Goal: Information Seeking & Learning: Learn about a topic

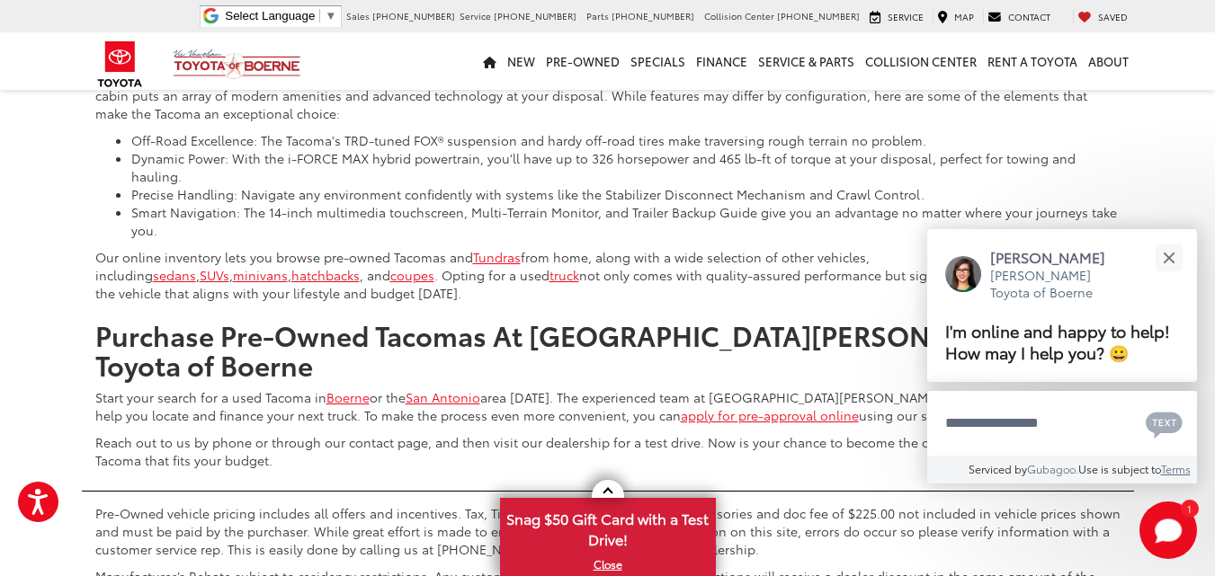
scroll to position [9201, 0]
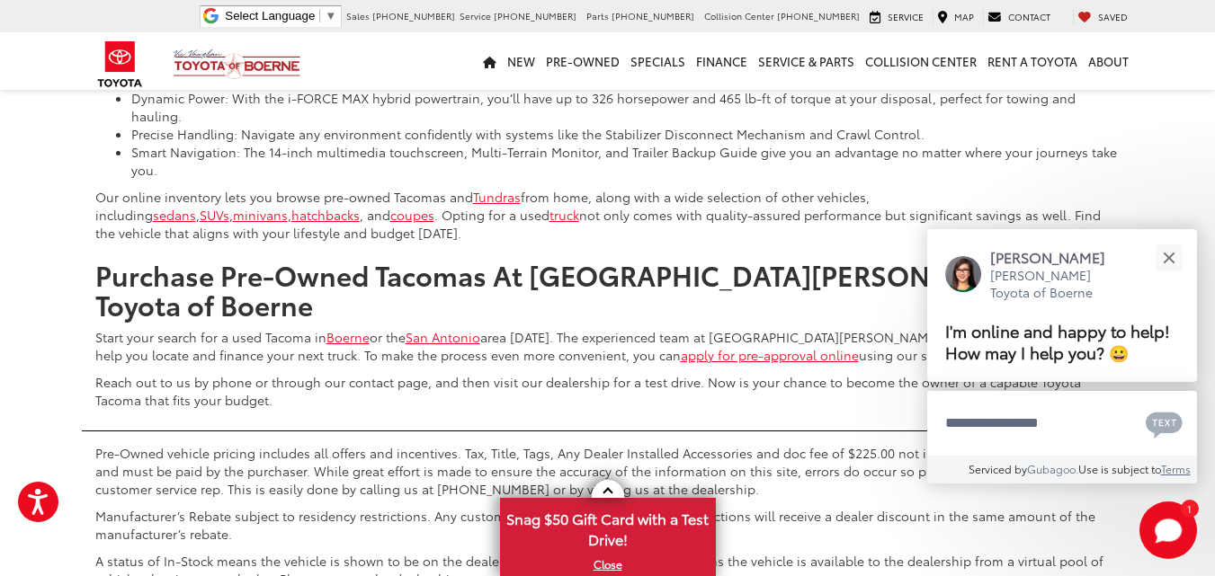
click at [498, 444] on p "Pre-Owned vehicle pricing includes all offers and incentives. Tax, Title, Tags,…" at bounding box center [607, 471] width 1025 height 54
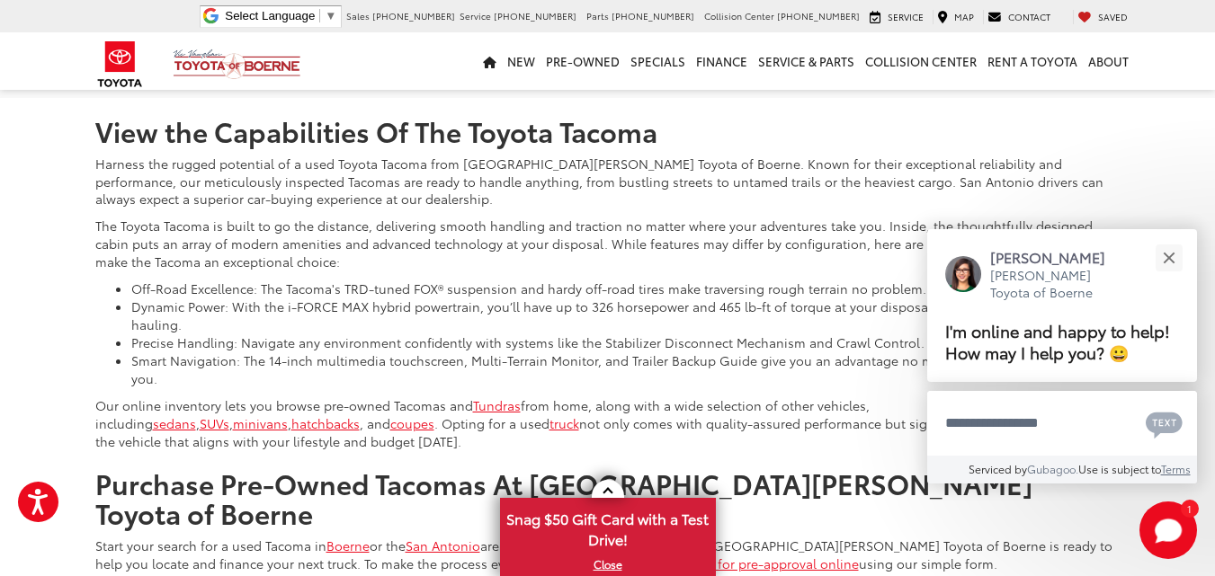
scroll to position [8872, 0]
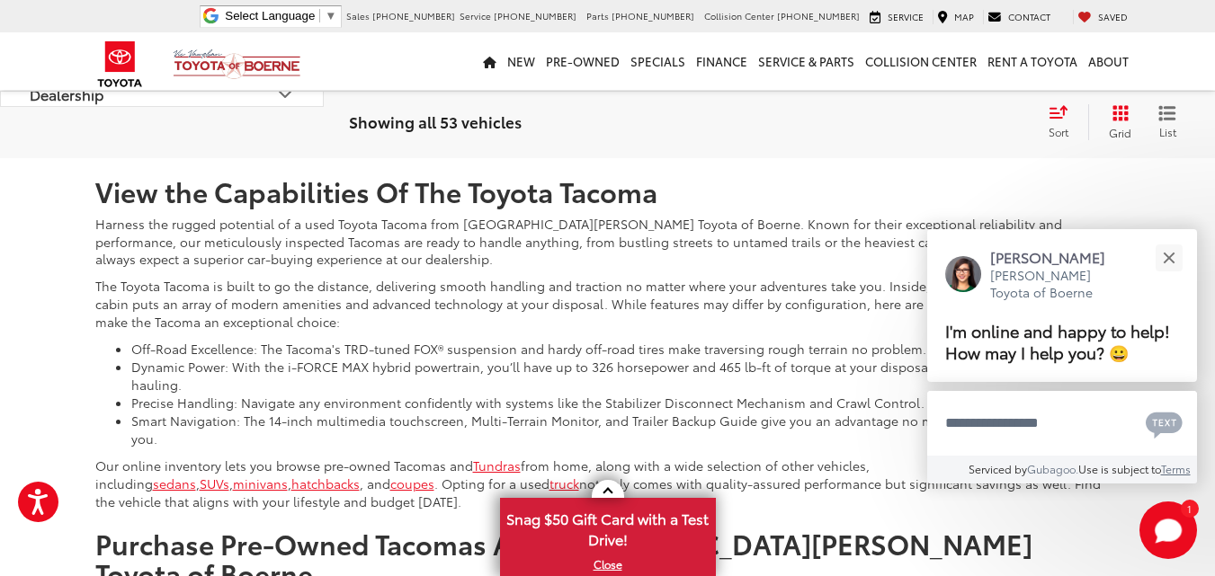
click at [154, 394] on li "Precise Handling: Navigate any environment confidently with systems like the St…" at bounding box center [625, 403] width 989 height 18
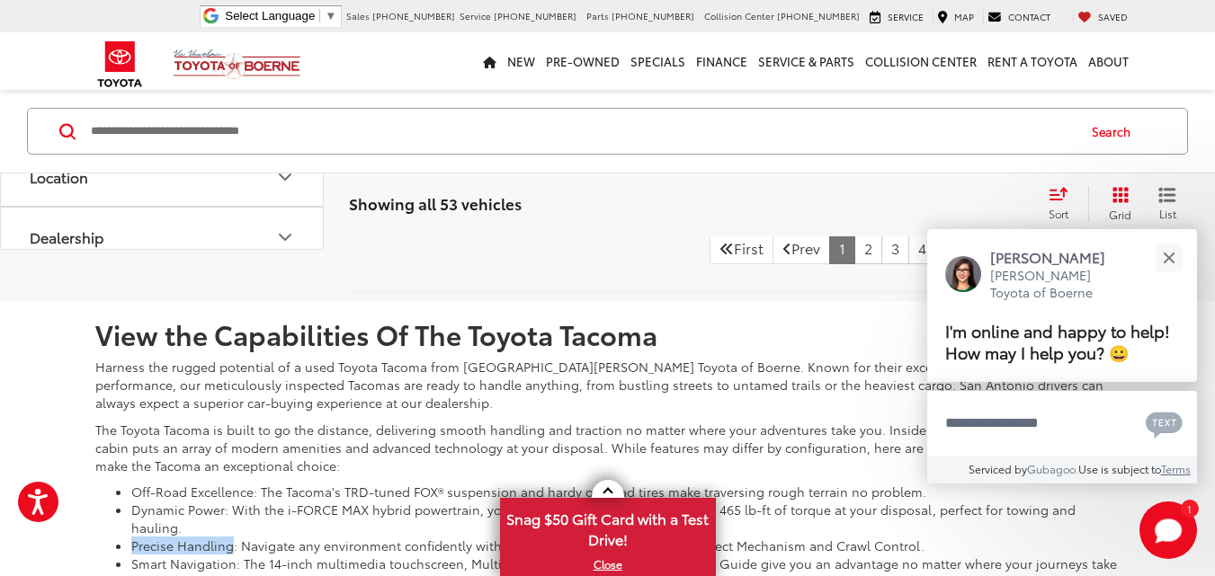
drag, startPoint x: 154, startPoint y: 388, endPoint x: 200, endPoint y: 378, distance: 47.1
click at [200, 537] on li "Precise Handling: Navigate any environment confidently with systems like the St…" at bounding box center [625, 546] width 989 height 18
copy li "Precise Handling"
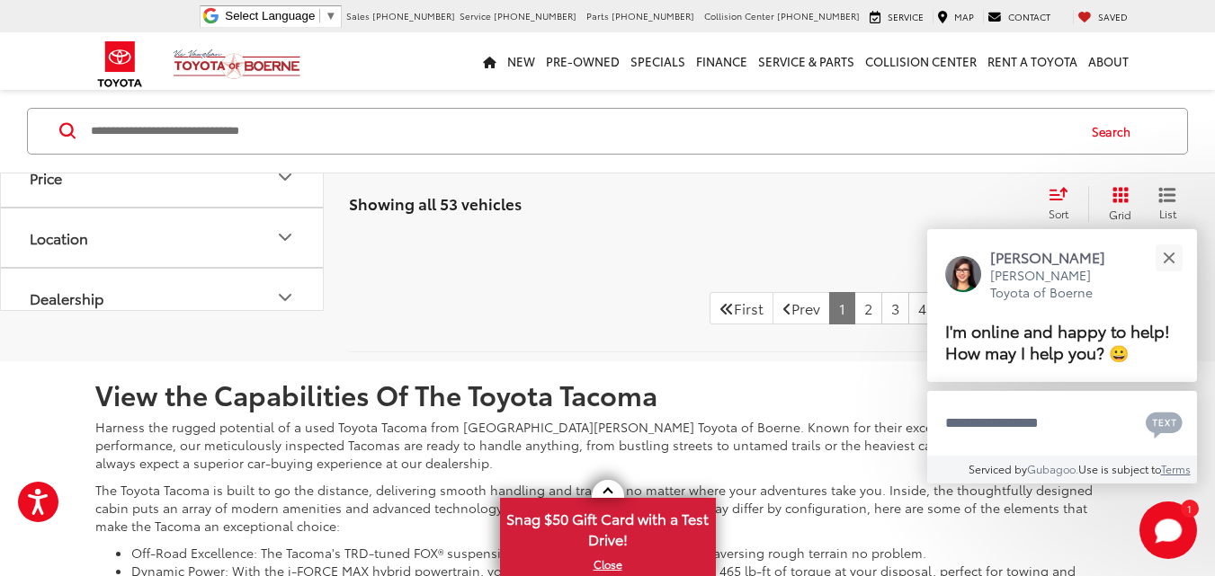
scroll to position [8932, 0]
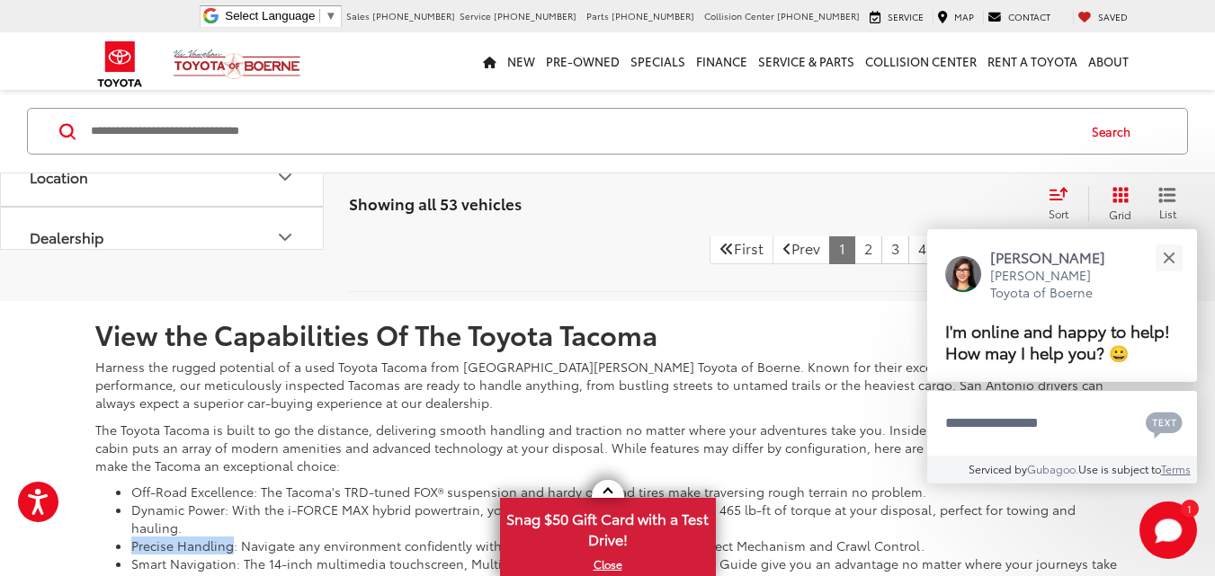
click at [469, 501] on li "Dynamic Power: With the i-FORCE MAX hybrid powertrain, you’ll have up to 326 ho…" at bounding box center [625, 519] width 989 height 36
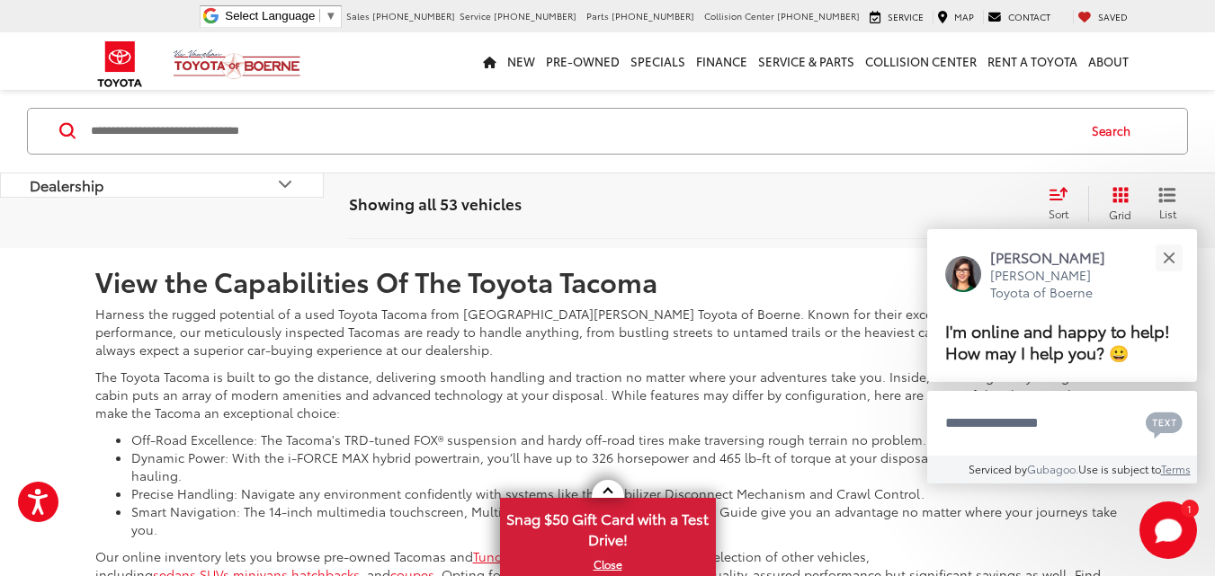
scroll to position [9045, 0]
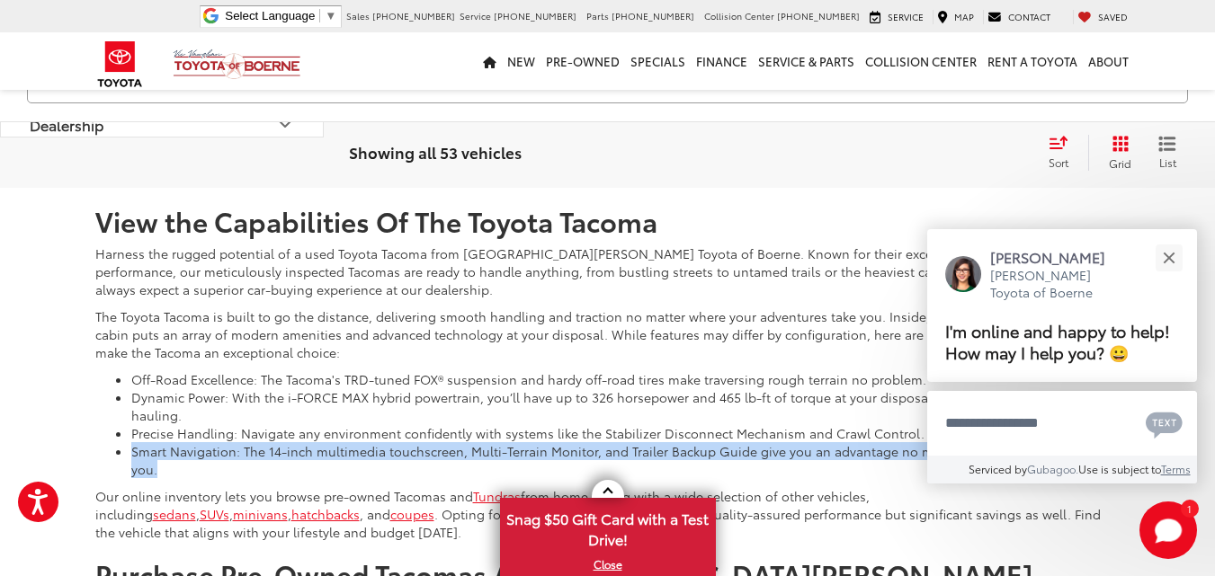
drag, startPoint x: 167, startPoint y: 308, endPoint x: 134, endPoint y: 290, distance: 37.8
click at [134, 442] on li "Smart Navigation: The 14-inch multimedia touchscreen, Multi-Terrain Monitor, an…" at bounding box center [625, 460] width 989 height 36
copy li "Smart Navigation: The 14-inch multimedia touchscreen, Multi-Terrain Monitor, an…"
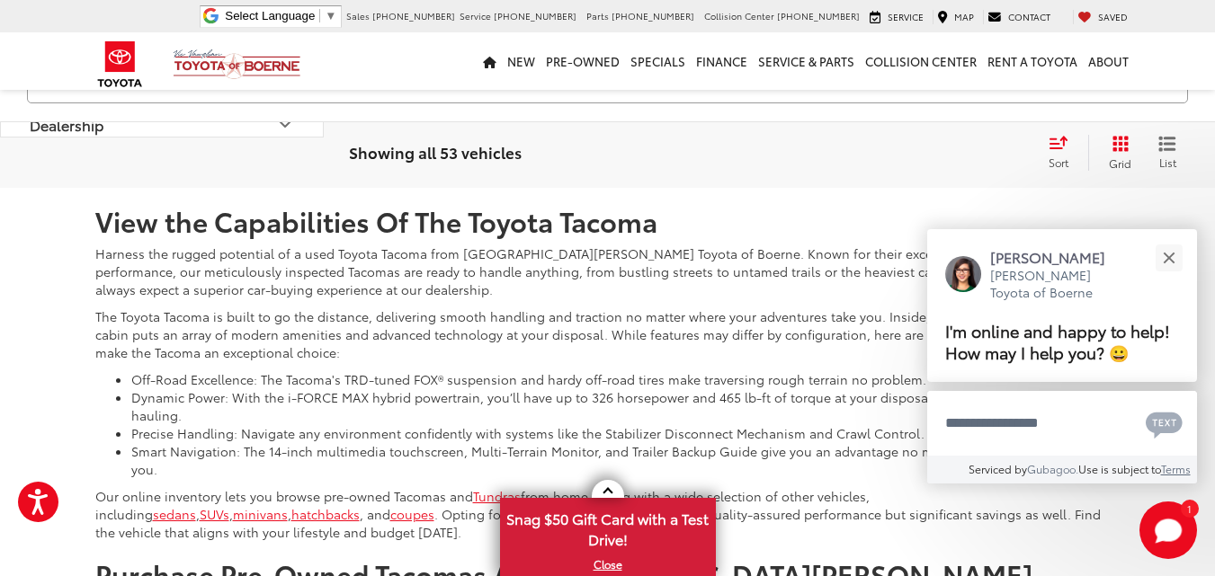
click at [476, 388] on li "Dynamic Power: With the i-FORCE MAX hybrid powertrain, you’ll have up to 326 ho…" at bounding box center [625, 406] width 989 height 36
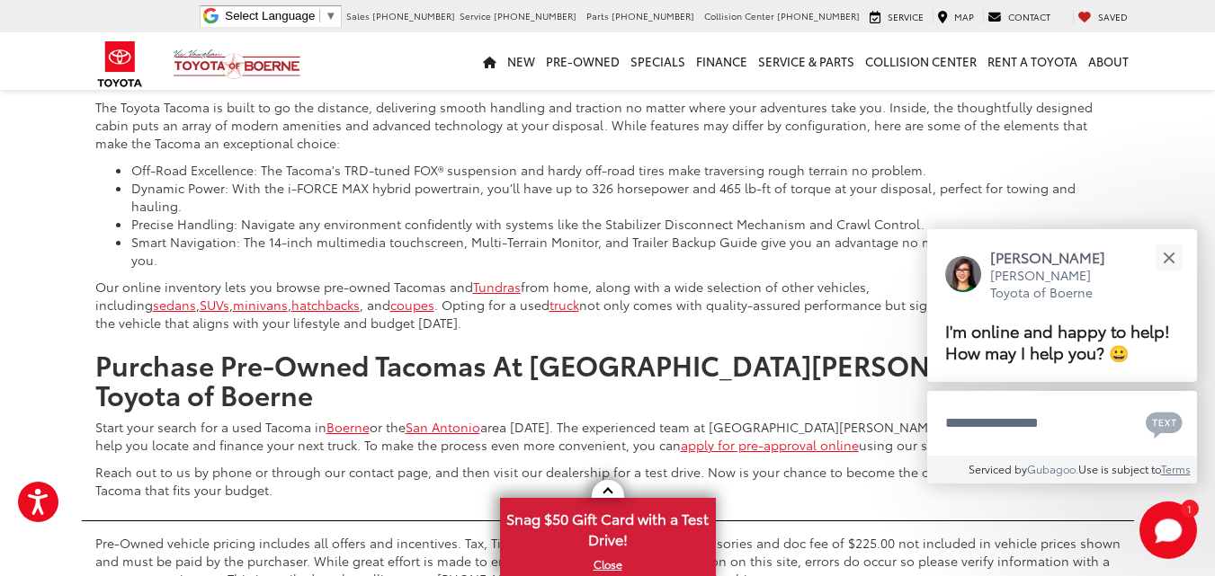
scroll to position [9315, 0]
